Goal: Check status

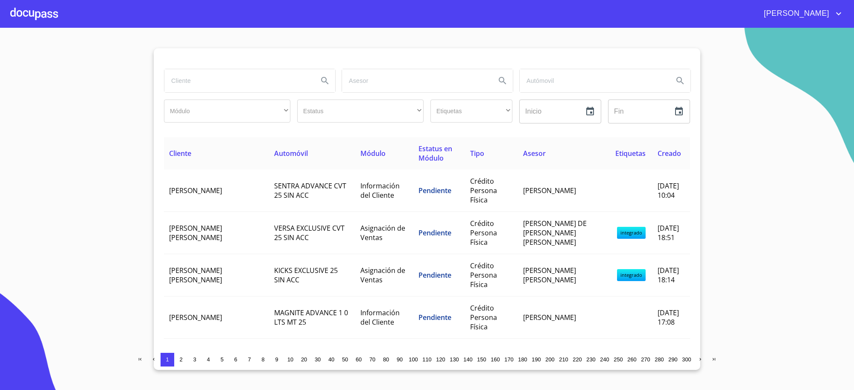
click at [234, 73] on input "search" at bounding box center [237, 80] width 147 height 23
type input "MEXICANA"
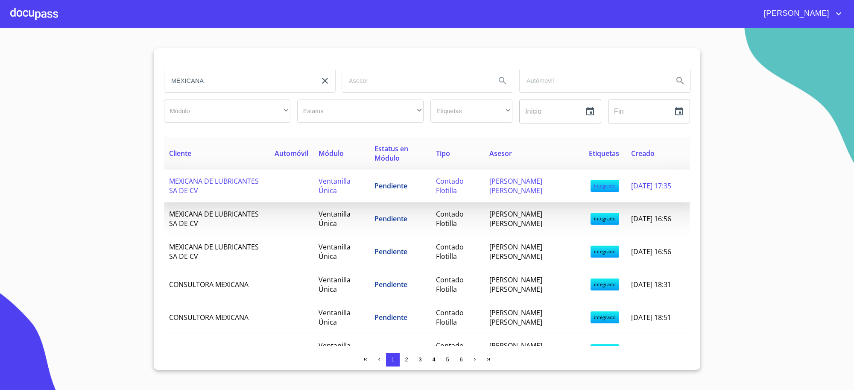
click at [334, 179] on span "Ventanilla Única" at bounding box center [335, 185] width 32 height 19
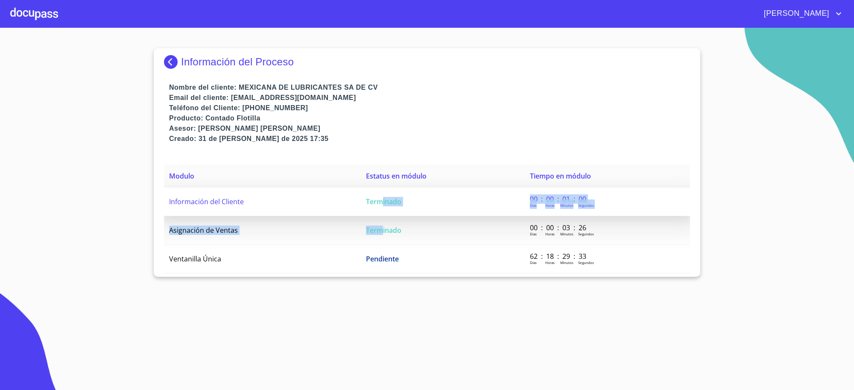
click at [381, 216] on tbody "Información del Cliente Terminado 00 : 00 : 01 : 00 [PERSON_NAME] Horas [PERSON…" at bounding box center [427, 230] width 526 height 86
click at [377, 199] on span "Terminado" at bounding box center [383, 201] width 35 height 9
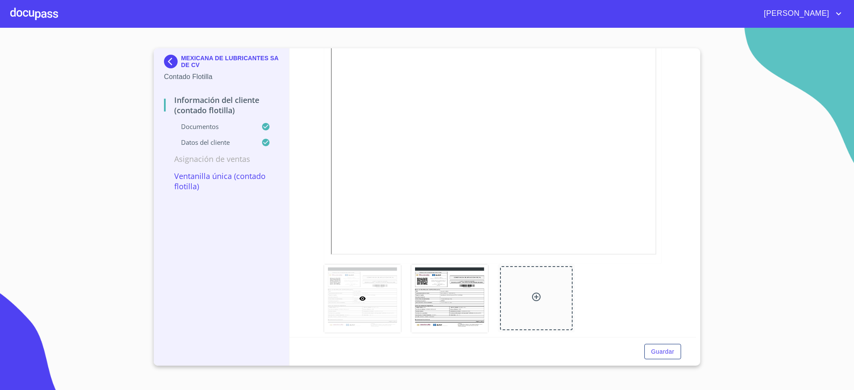
scroll to position [961, 0]
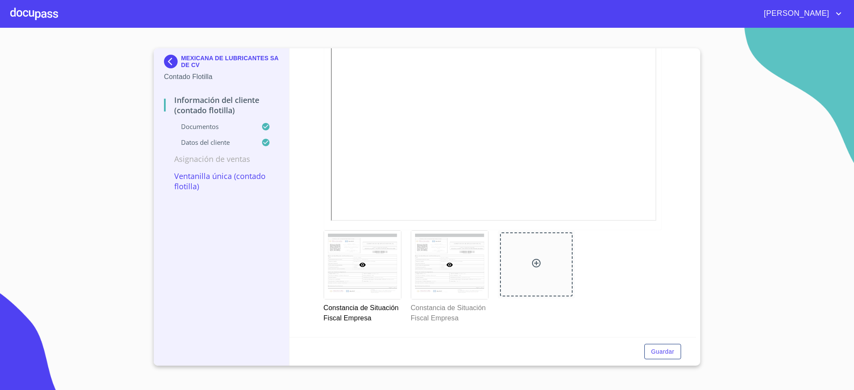
click at [430, 243] on div at bounding box center [449, 265] width 77 height 68
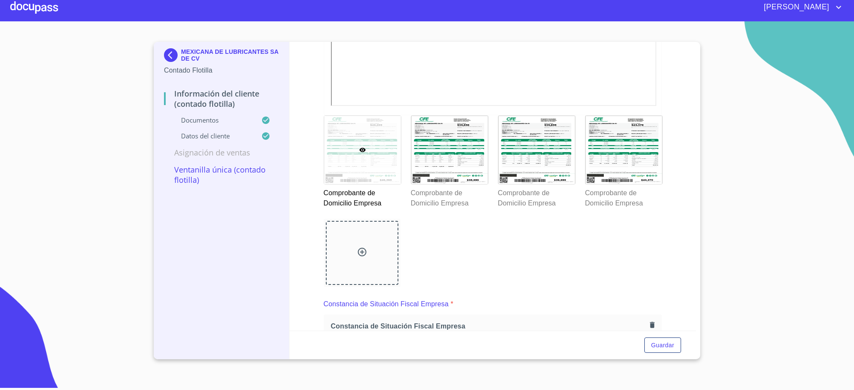
scroll to position [850, 0]
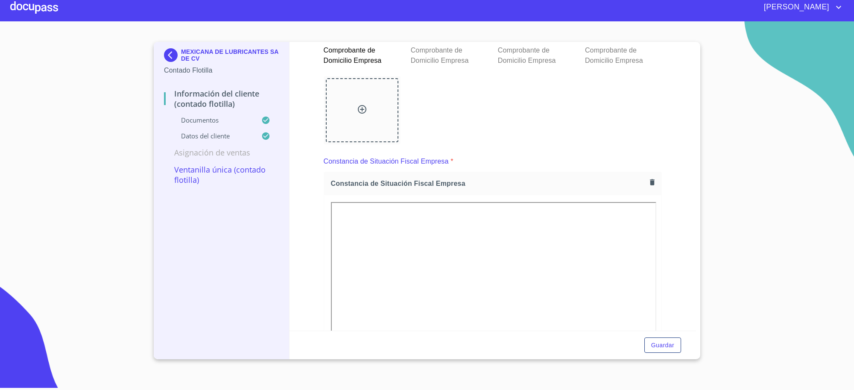
click at [724, 263] on section "MEXICANA DE LUBRICANTES SA DE CV Contado Flotilla Información del Cliente (Cont…" at bounding box center [427, 202] width 854 height 362
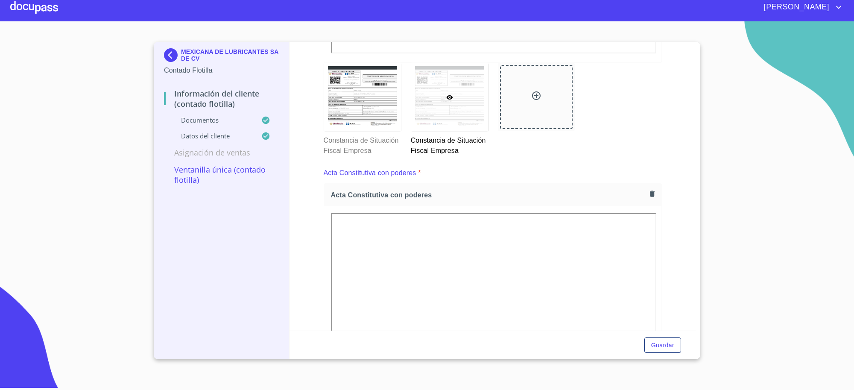
scroll to position [1317, 0]
